Goal: Complete application form

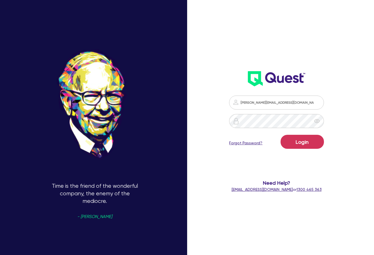
click at [313, 143] on button "Login" at bounding box center [302, 142] width 43 height 14
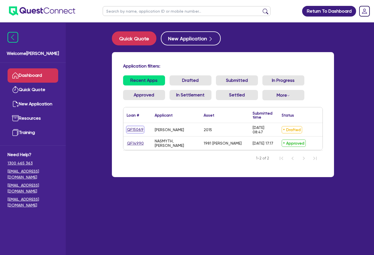
click at [138, 130] on link "QF15069" at bounding box center [135, 129] width 17 height 6
select select "CARS_AND_LIGHT_TRUCKS"
select select "VANS_AND_UTES"
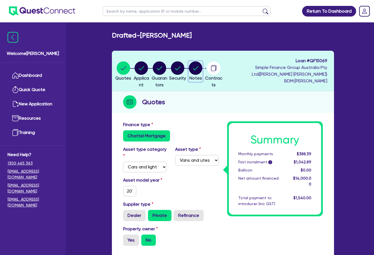
click at [202, 73] on circle "button" at bounding box center [195, 67] width 13 height 13
select select "Quest Finance - Own Book"
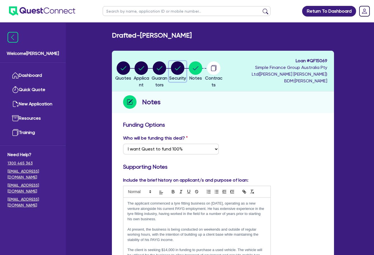
click at [182, 67] on circle "button" at bounding box center [177, 67] width 13 height 13
select select "CARS_AND_LIGHT_TRUCKS"
select select "VANS_AND_UTES"
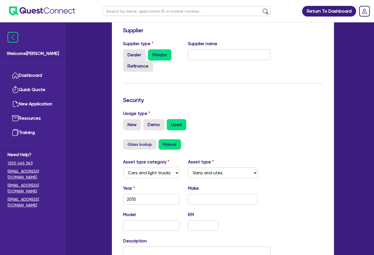
scroll to position [190, 0]
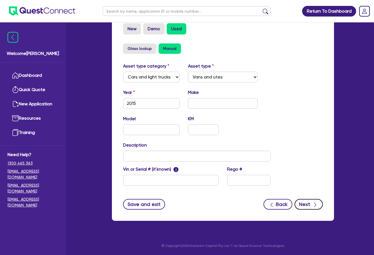
click at [316, 206] on icon "button" at bounding box center [315, 205] width 6 height 6
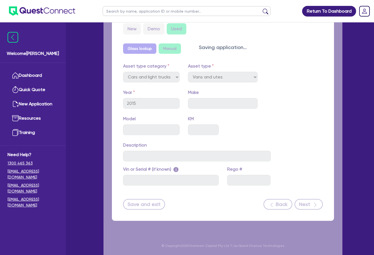
select select "Quest Finance - Own Book"
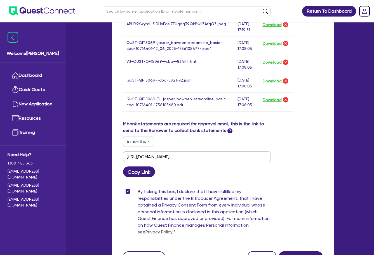
scroll to position [454, 0]
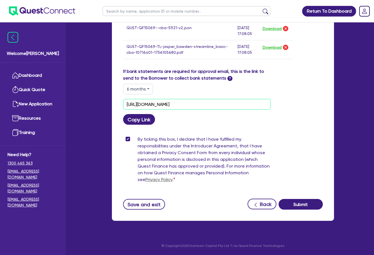
drag, startPoint x: 238, startPoint y: 105, endPoint x: 117, endPoint y: 105, distance: 121.1
